Goal: Use online tool/utility: Use online tool/utility

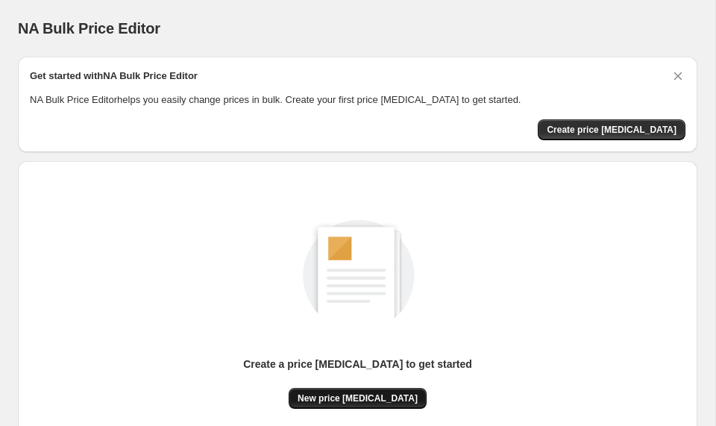
click at [368, 394] on span "New price [MEDICAL_DATA]" at bounding box center [357, 398] width 120 height 12
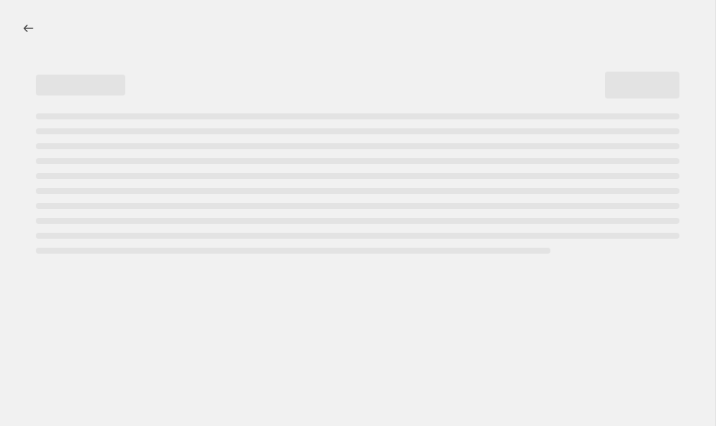
select select "percentage"
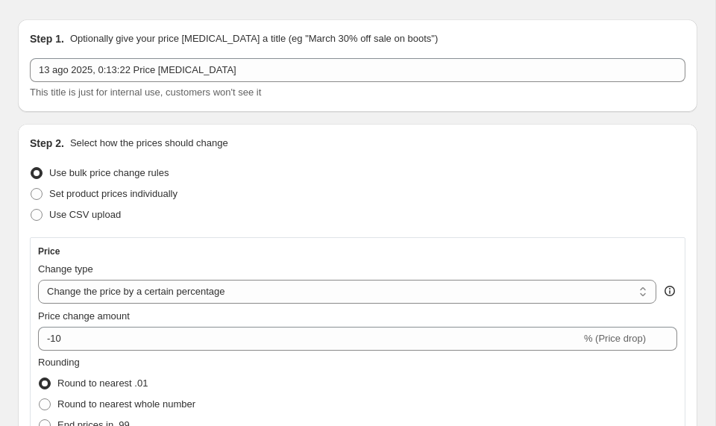
scroll to position [109, 0]
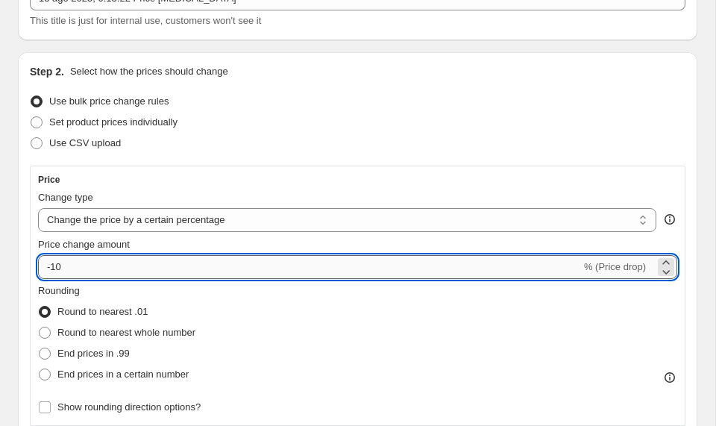
click at [222, 268] on input "-10" at bounding box center [309, 267] width 543 height 24
type input "-1"
type input "-30"
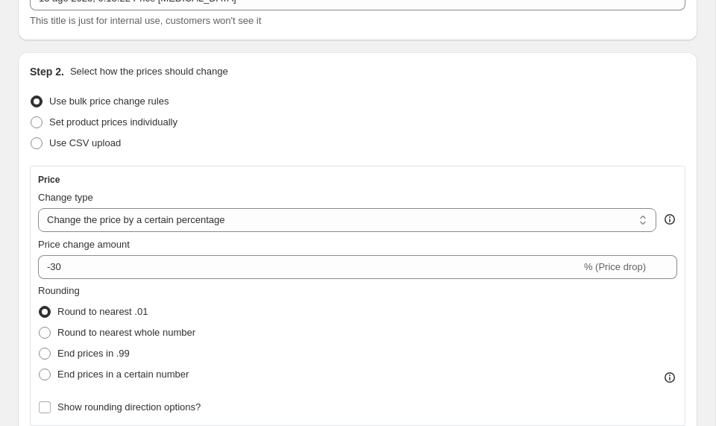
click at [28, 309] on div "Step 2. Select how the prices should change Use bulk price change rules Set pro…" at bounding box center [357, 390] width 679 height 677
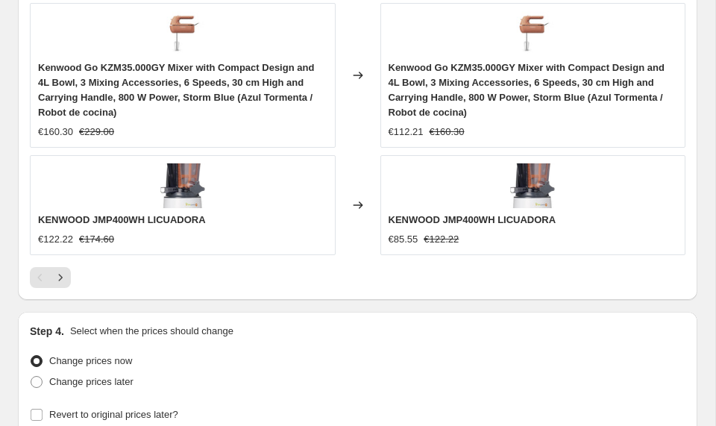
scroll to position [1578, 0]
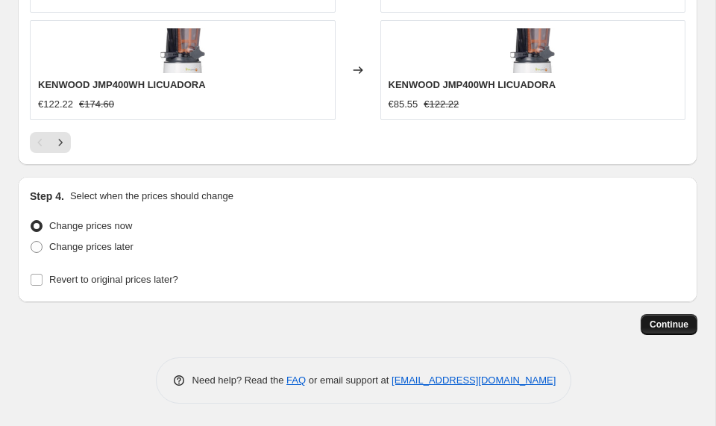
click at [681, 322] on span "Continue" at bounding box center [668, 324] width 39 height 12
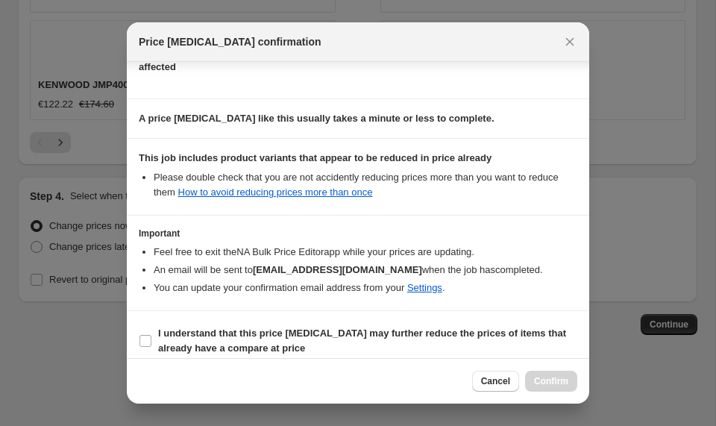
scroll to position [202, 0]
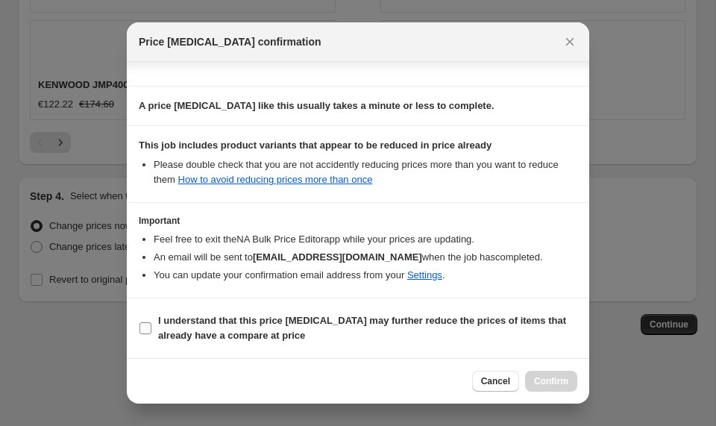
click at [265, 335] on b "I understand that this price change job may further reduce the prices of items …" at bounding box center [362, 328] width 408 height 26
click at [151, 334] on input "I understand that this price change job may further reduce the prices of items …" at bounding box center [145, 328] width 12 height 12
checkbox input "true"
click at [546, 373] on button "Confirm" at bounding box center [551, 381] width 52 height 21
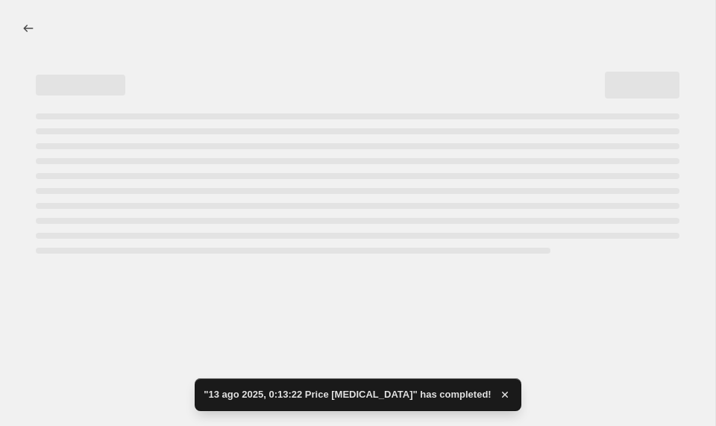
select select "percentage"
